Goal: Task Accomplishment & Management: Use online tool/utility

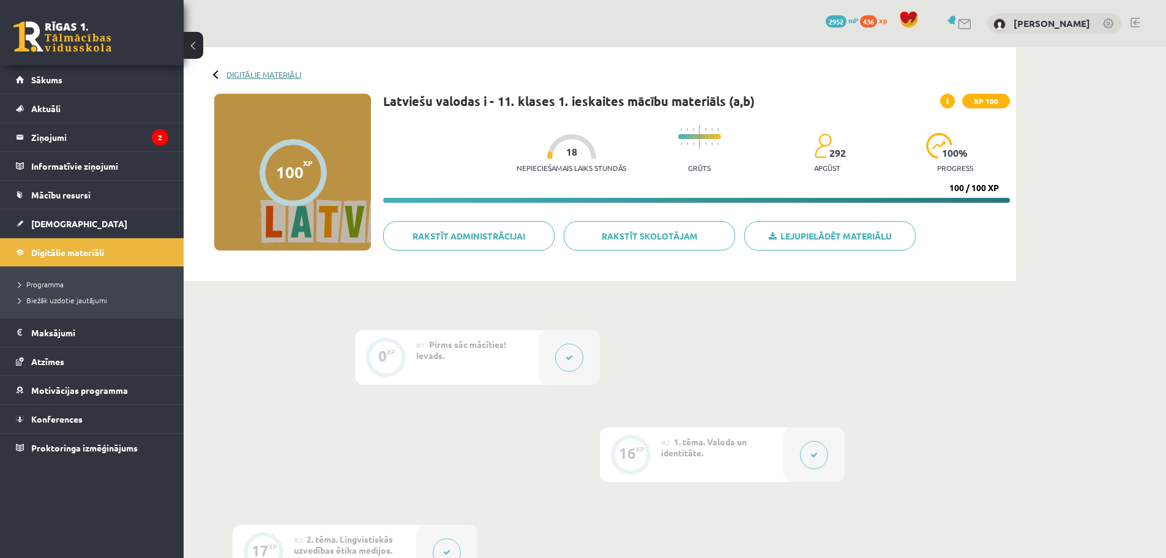
click at [249, 72] on link "Digitālie materiāli" at bounding box center [264, 74] width 75 height 9
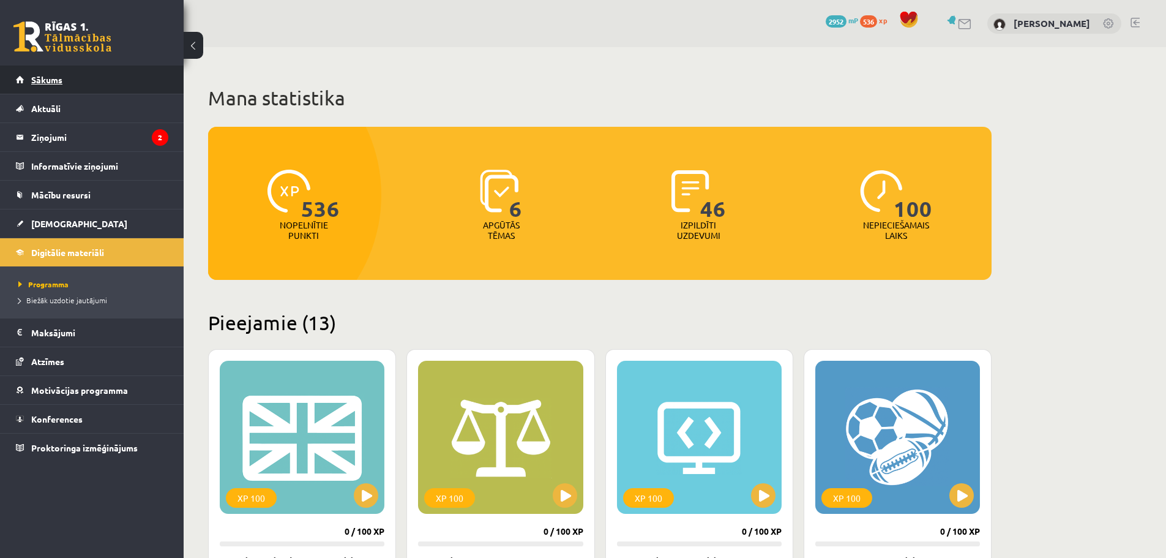
click at [70, 78] on link "Sākums" at bounding box center [92, 80] width 152 height 28
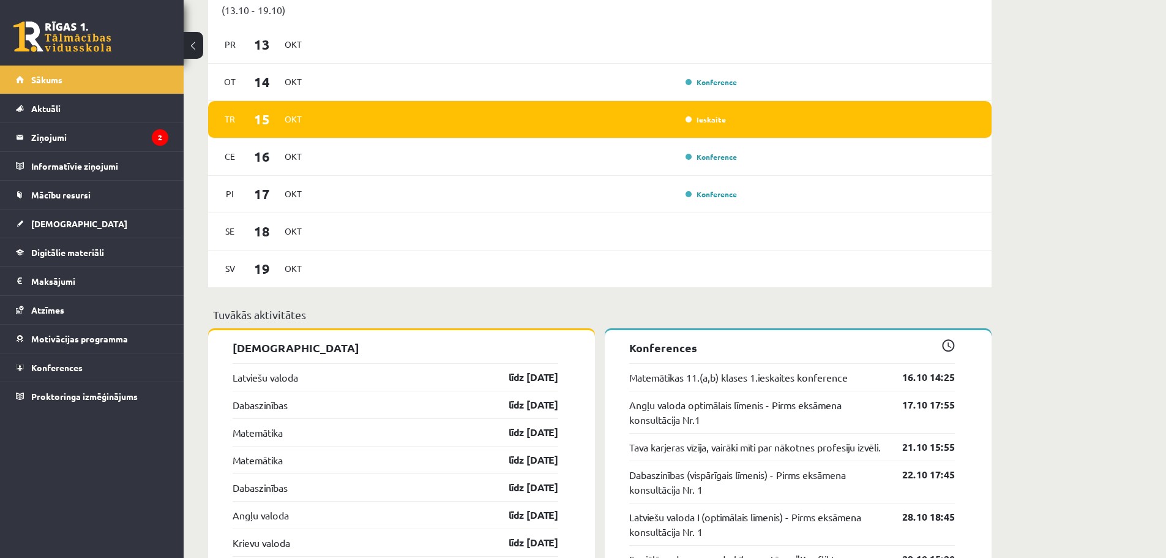
scroll to position [962, 0]
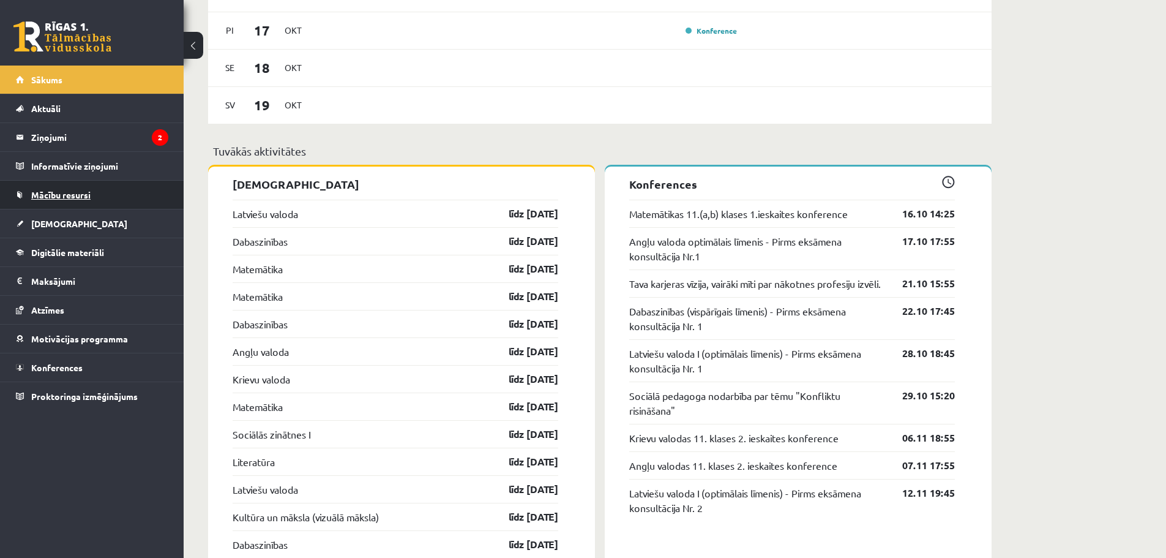
click at [78, 198] on span "Mācību resursi" at bounding box center [60, 194] width 59 height 11
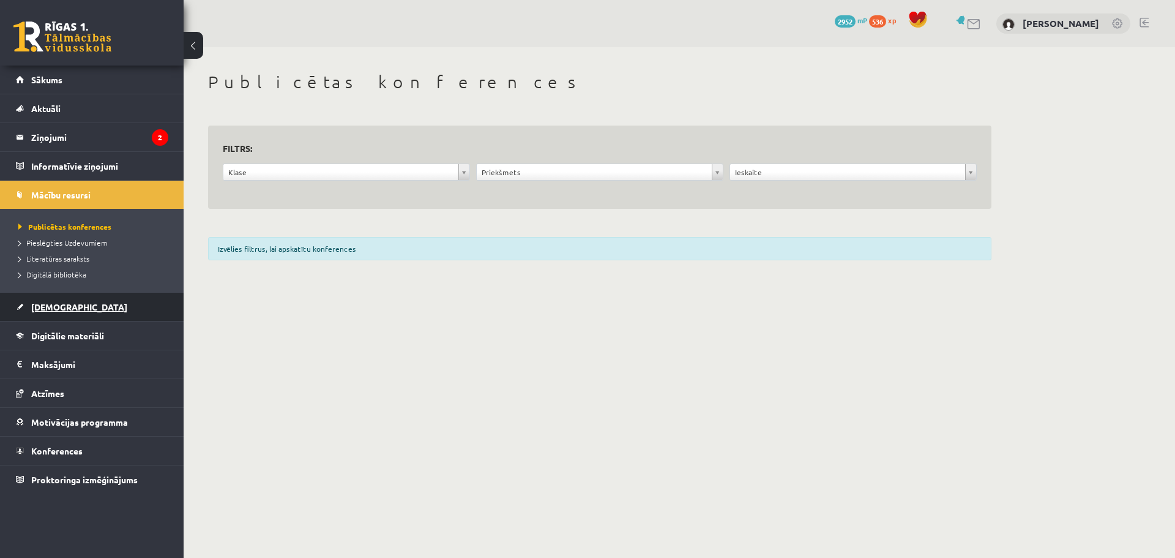
click at [65, 299] on link "[DEMOGRAPHIC_DATA]" at bounding box center [92, 307] width 152 height 28
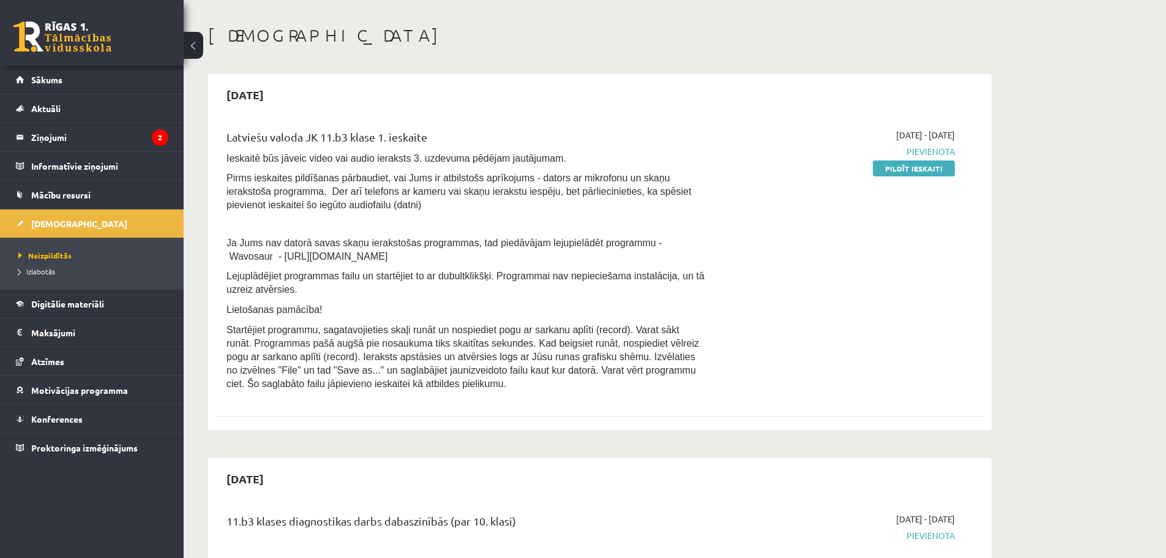
scroll to position [70, 0]
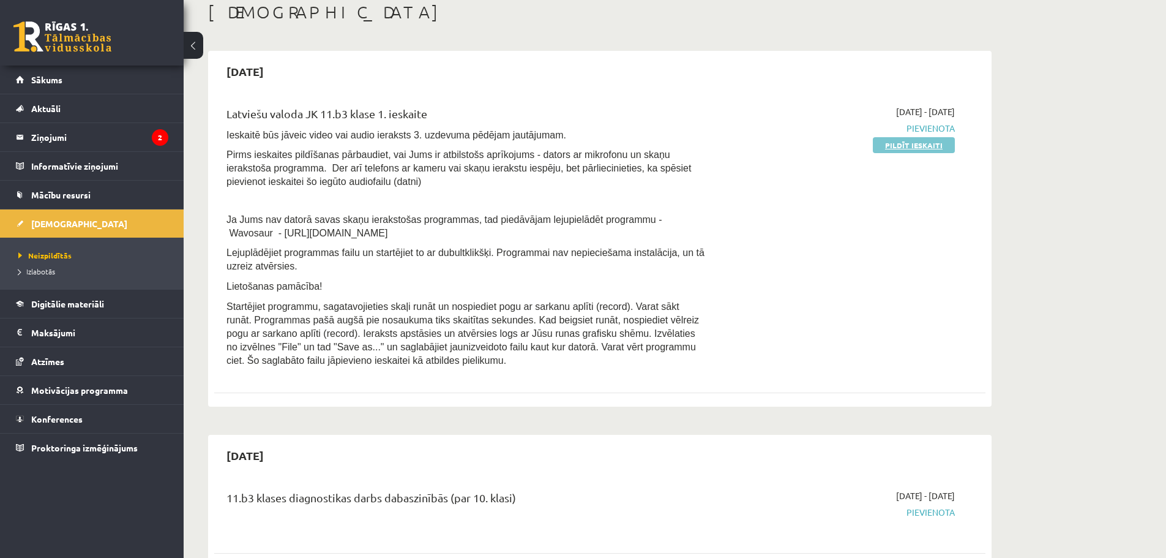
click at [929, 141] on link "Pildīt ieskaiti" at bounding box center [914, 145] width 82 height 16
